Goal: Navigation & Orientation: Go to known website

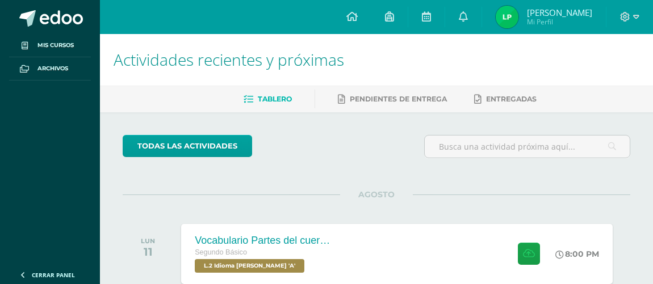
scroll to position [258, 0]
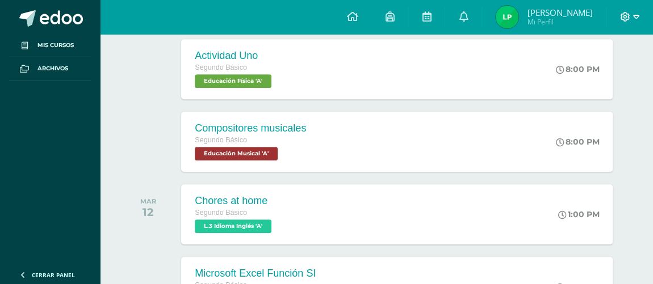
click at [625, 19] on icon at bounding box center [625, 17] width 10 height 10
click at [608, 74] on span "Cerrar sesión" at bounding box center [600, 77] width 51 height 11
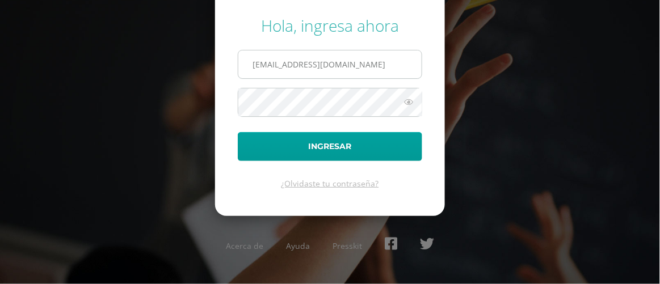
click at [399, 60] on input "[EMAIL_ADDRESS][DOMAIN_NAME]" at bounding box center [329, 65] width 183 height 28
type input "[EMAIL_ADDRESS][DOMAIN_NAME]"
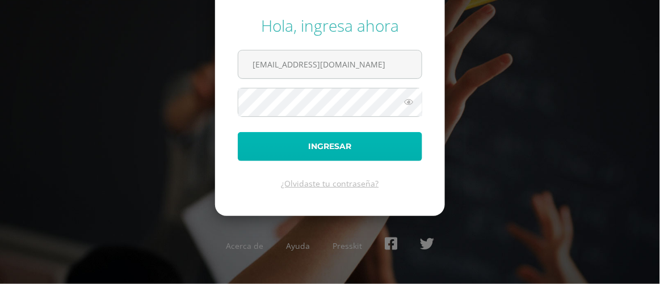
click at [383, 152] on button "Ingresar" at bounding box center [330, 146] width 185 height 29
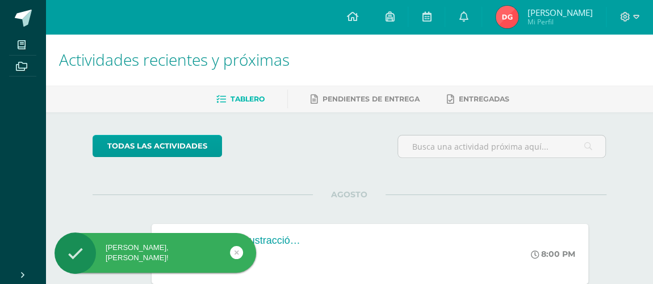
click at [245, 252] on div "Hola Damaris Alejandra, bienvenido a Edoo!" at bounding box center [156, 253] width 202 height 20
click at [236, 250] on icon at bounding box center [236, 252] width 5 height 13
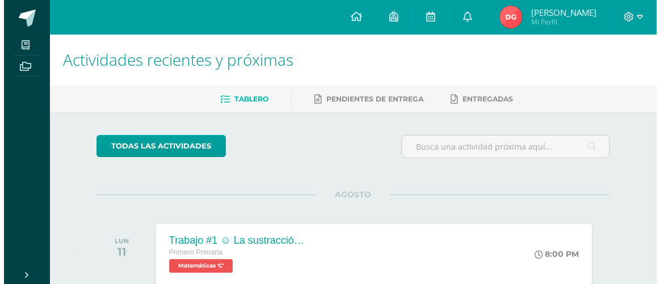
scroll to position [154, 0]
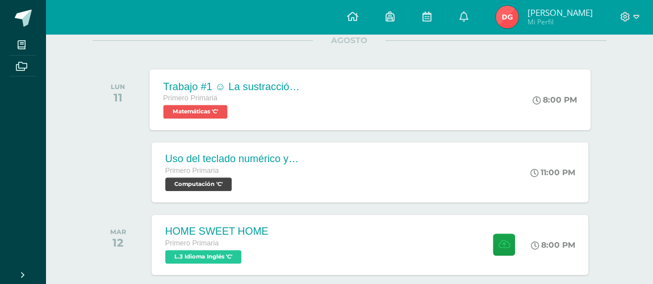
click at [196, 102] on div "Primero Primaria" at bounding box center [231, 99] width 137 height 12
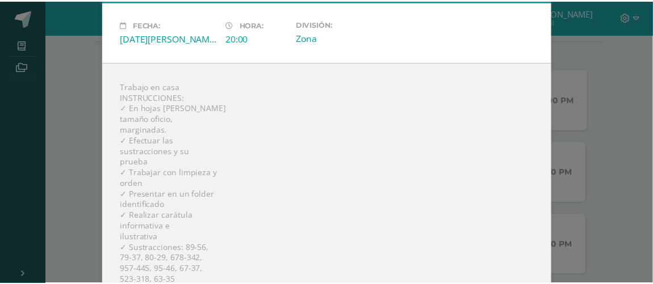
scroll to position [0, 0]
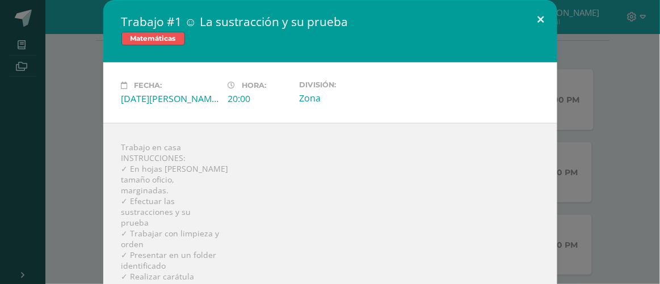
click at [534, 18] on button at bounding box center [541, 19] width 32 height 39
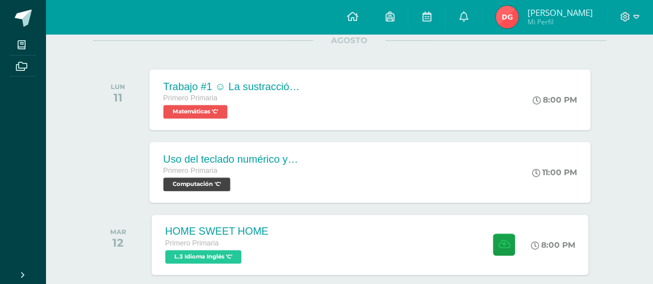
click at [189, 178] on span "Computación 'C'" at bounding box center [196, 185] width 67 height 14
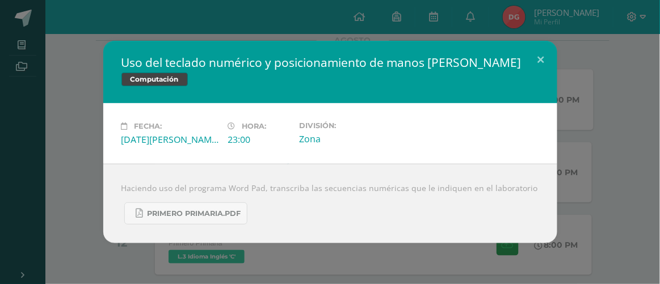
click at [524, 58] on h2 "Uso del teclado numérico y posicionamiento de manos Tamaño de fuente" at bounding box center [331, 63] width 418 height 16
click at [541, 58] on button at bounding box center [541, 60] width 32 height 39
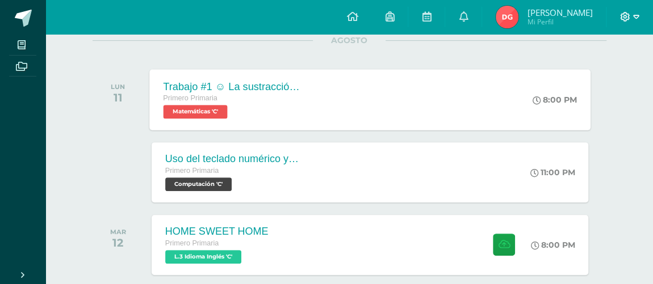
click at [622, 12] on icon at bounding box center [625, 17] width 10 height 10
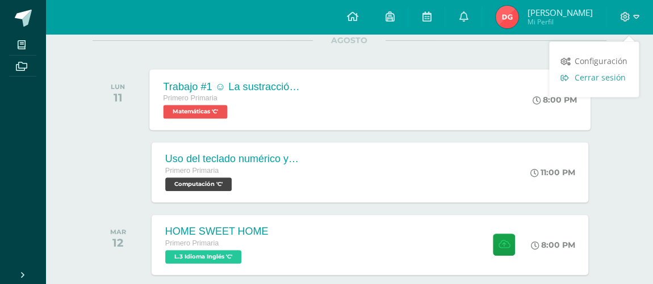
click at [619, 81] on span "Cerrar sesión" at bounding box center [600, 77] width 51 height 11
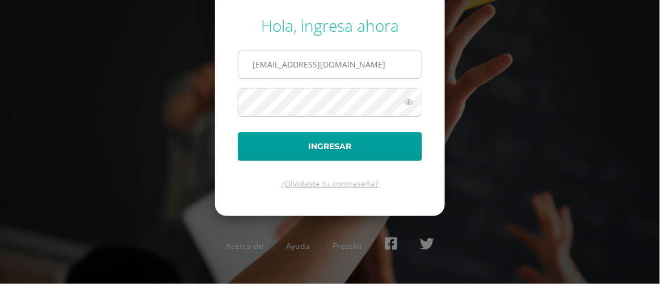
click at [352, 64] on input "[EMAIL_ADDRESS][DOMAIN_NAME]" at bounding box center [329, 65] width 183 height 28
type input "2021868@laestrella.edu.gt"
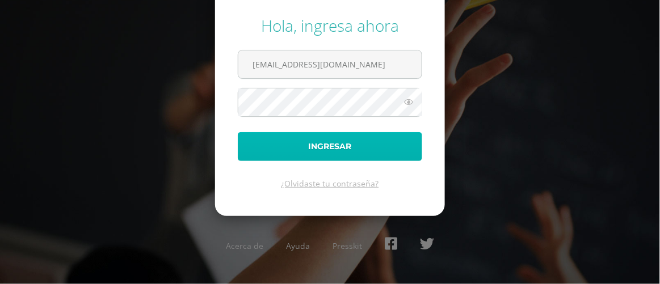
click at [376, 145] on button "Ingresar" at bounding box center [330, 146] width 185 height 29
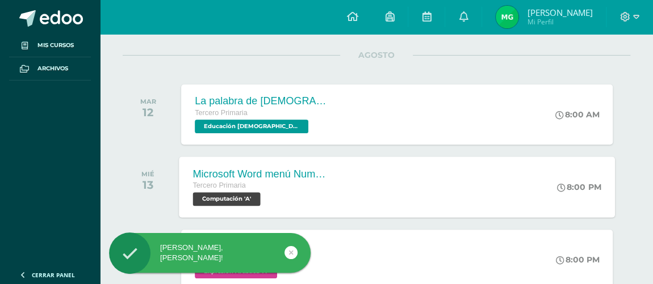
scroll to position [154, 0]
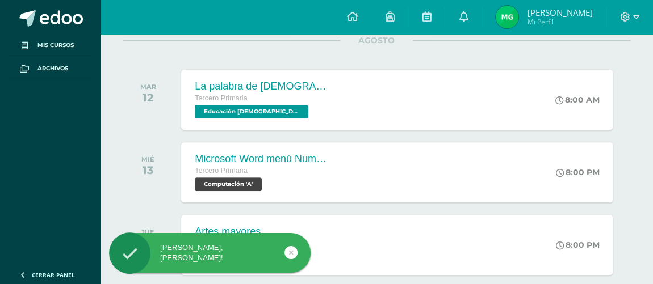
click at [290, 251] on icon at bounding box center [291, 252] width 5 height 13
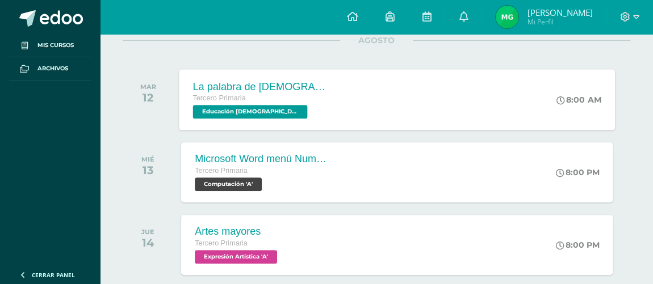
click at [270, 111] on span "Educación [DEMOGRAPHIC_DATA] 'A'" at bounding box center [250, 112] width 115 height 14
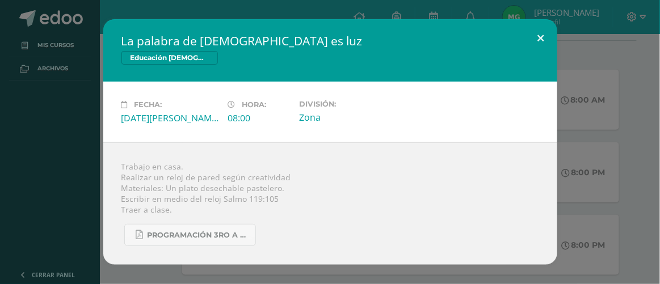
click at [545, 39] on button at bounding box center [541, 38] width 32 height 39
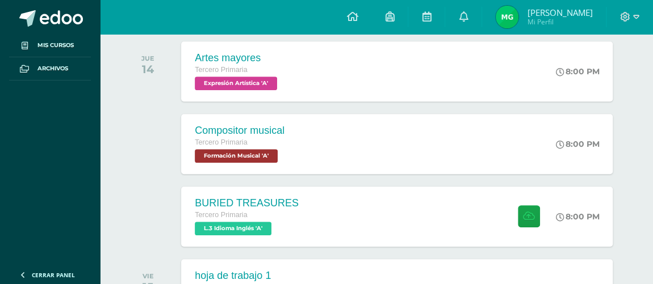
scroll to position [309, 0]
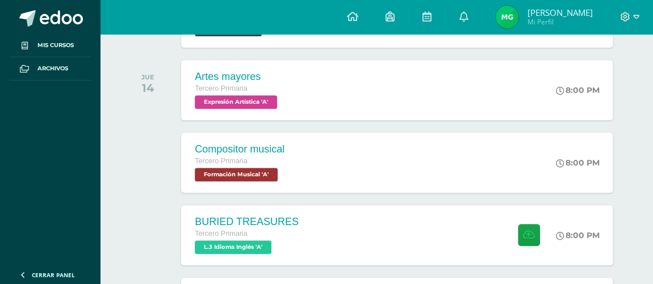
click at [619, 6] on div at bounding box center [629, 17] width 47 height 34
drag, startPoint x: 619, startPoint y: 10, endPoint x: 619, endPoint y: 24, distance: 14.8
click at [619, 10] on div at bounding box center [629, 17] width 47 height 34
click at [622, 28] on div at bounding box center [629, 17] width 47 height 34
click at [621, 19] on icon at bounding box center [626, 17] width 10 height 10
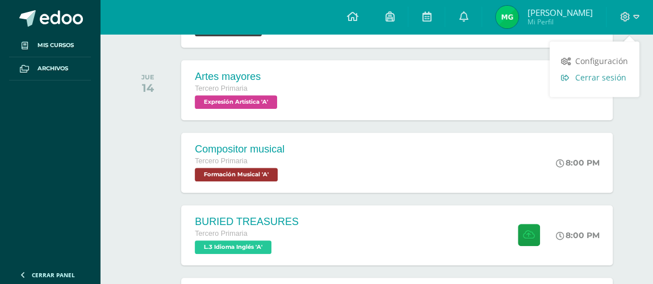
click at [614, 76] on span "Cerrar sesión" at bounding box center [600, 77] width 51 height 11
